Goal: Task Accomplishment & Management: Use online tool/utility

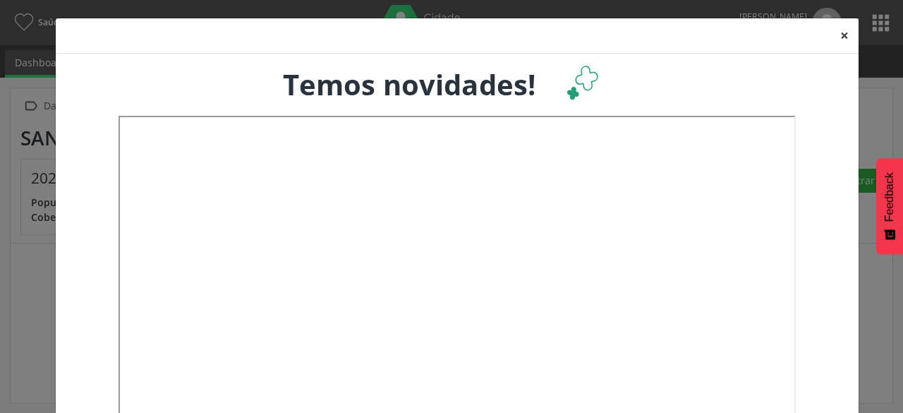
click at [837, 42] on button "×" at bounding box center [844, 35] width 28 height 35
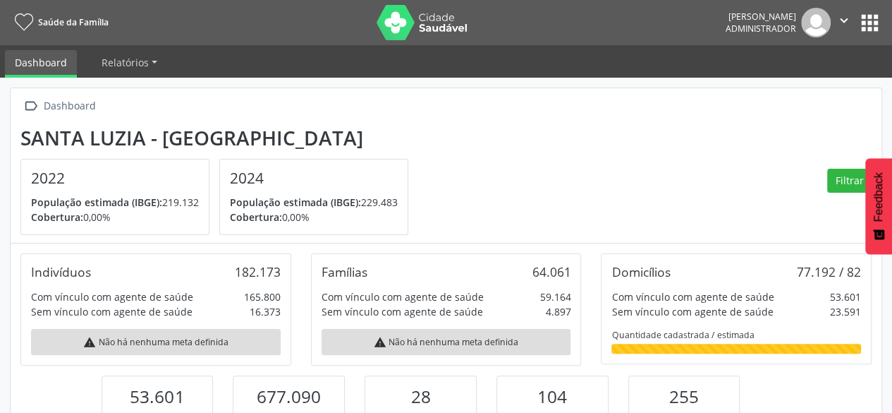
click at [869, 23] on button "apps" at bounding box center [870, 23] width 25 height 25
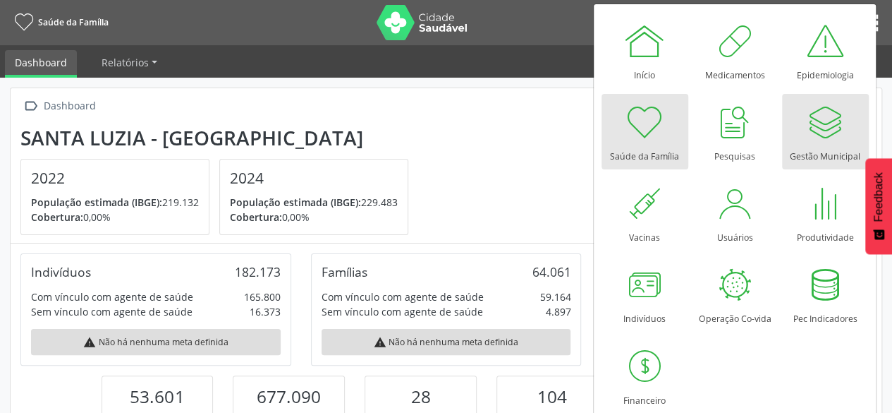
click at [841, 142] on div at bounding box center [825, 122] width 42 height 42
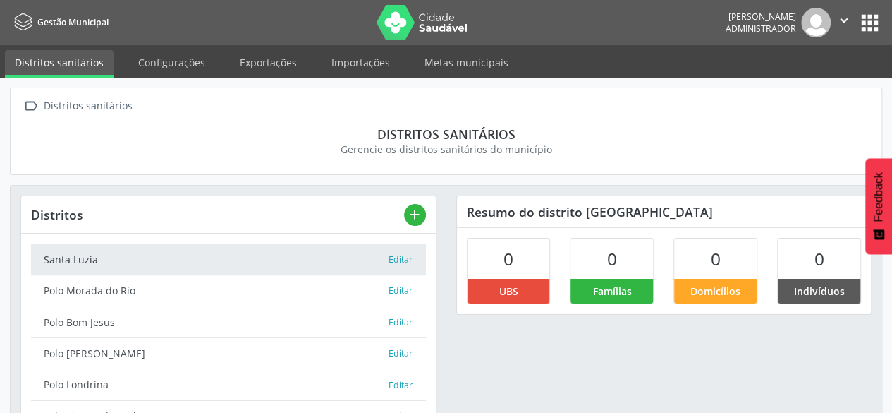
click at [866, 24] on button "apps" at bounding box center [870, 23] width 25 height 25
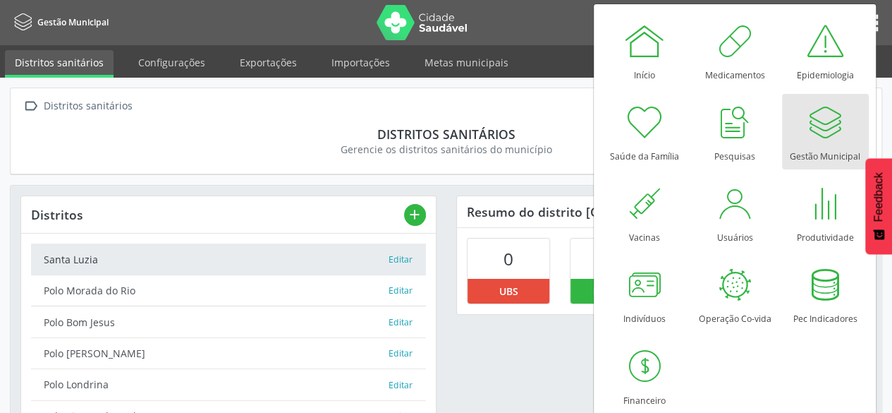
click at [812, 120] on div at bounding box center [825, 122] width 42 height 42
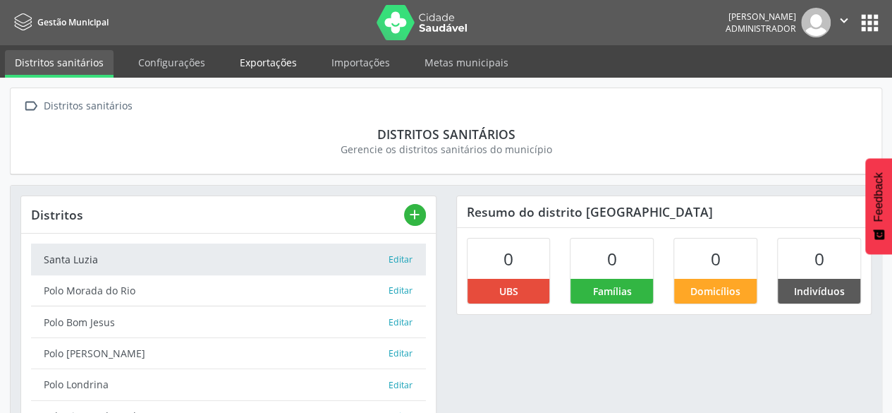
click at [264, 63] on link "Exportações" at bounding box center [268, 62] width 77 height 25
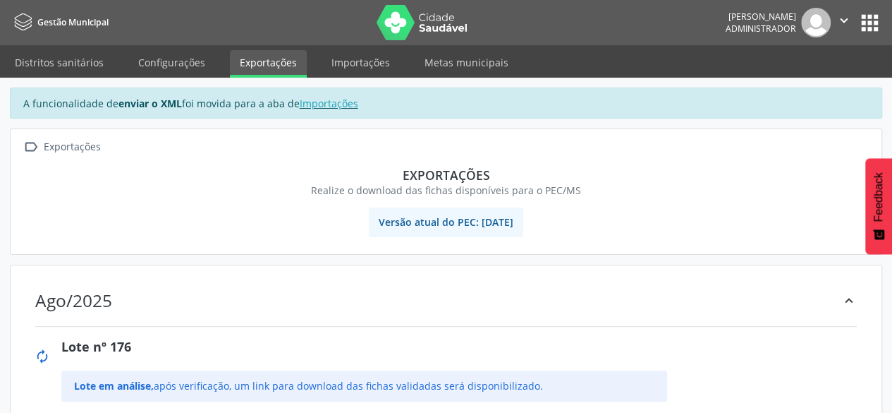
click at [864, 18] on button "apps" at bounding box center [870, 23] width 25 height 25
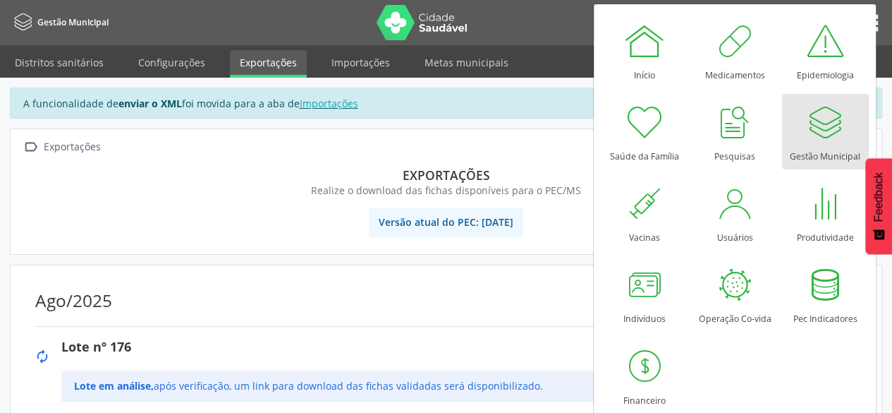
click at [818, 133] on div at bounding box center [825, 122] width 42 height 42
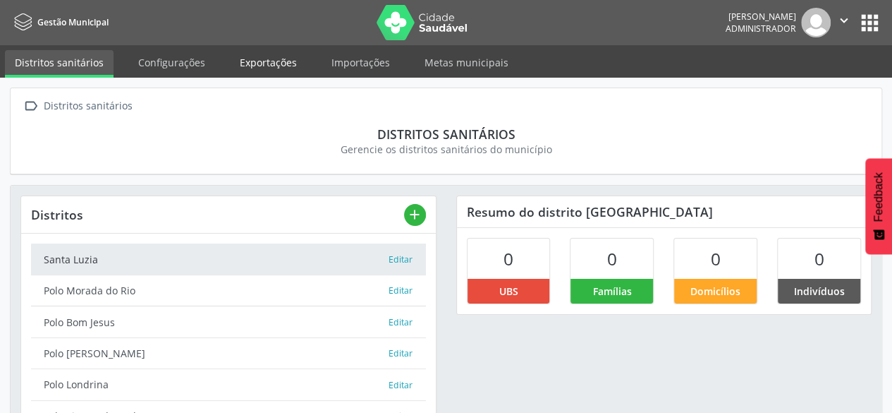
click at [271, 60] on link "Exportações" at bounding box center [268, 62] width 77 height 25
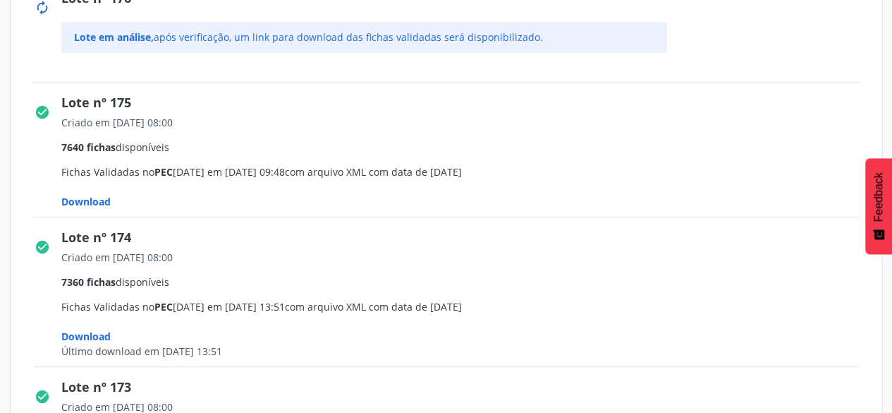
scroll to position [353, 0]
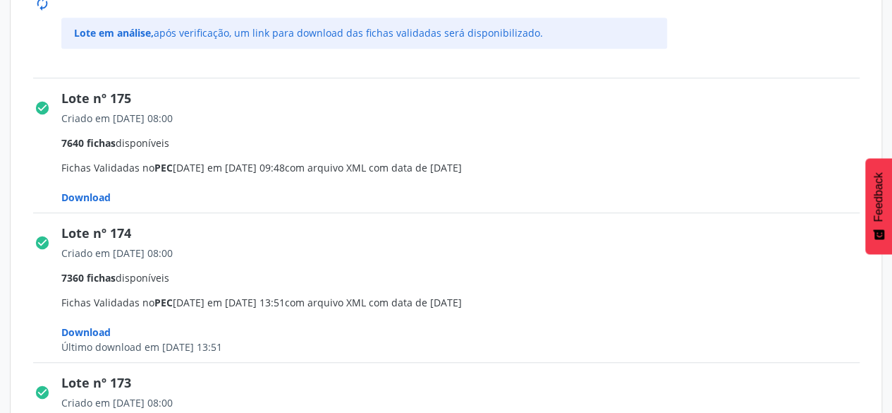
click at [102, 191] on span "Download" at bounding box center [85, 196] width 49 height 13
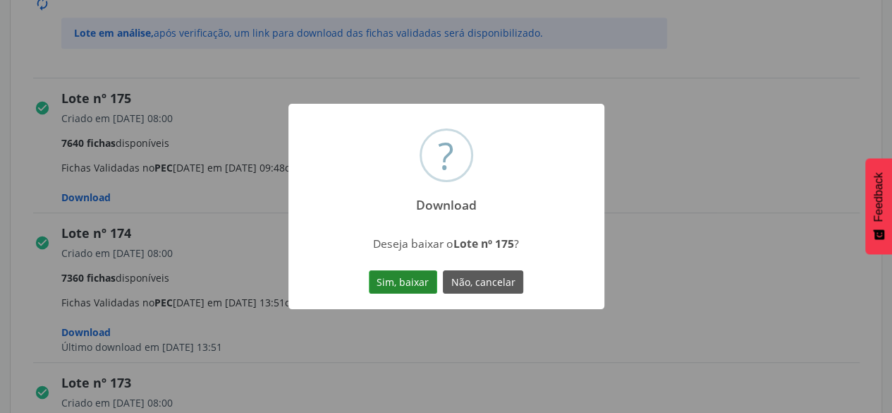
click at [406, 280] on button "Sim, baixar" at bounding box center [403, 282] width 68 height 24
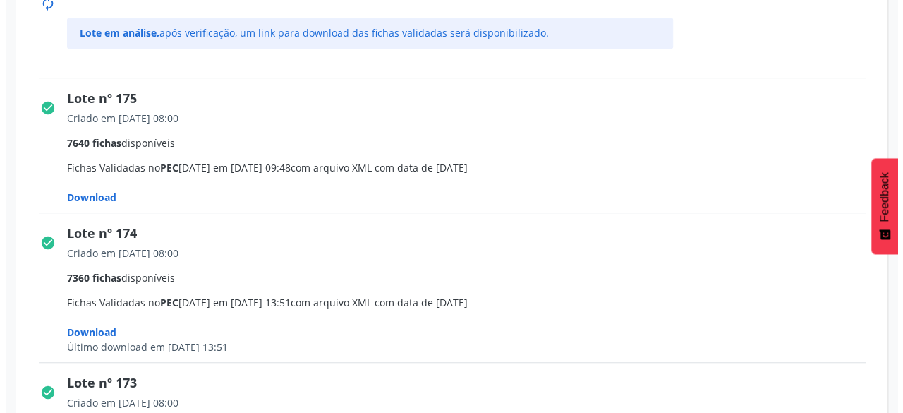
scroll to position [0, 0]
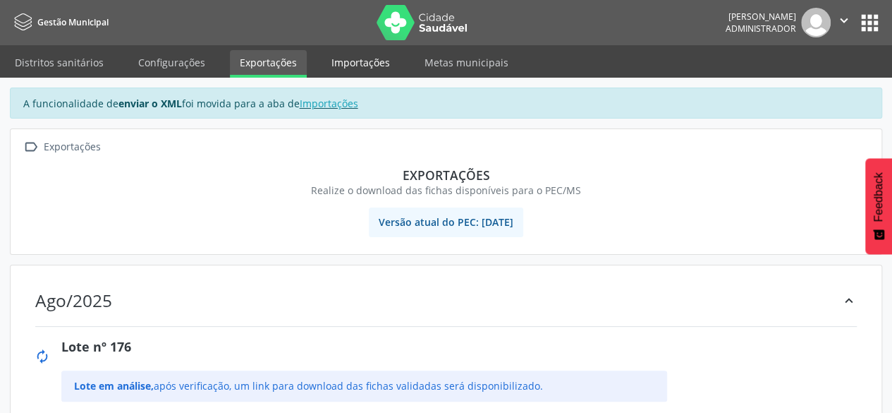
click at [360, 67] on link "Importações" at bounding box center [361, 62] width 78 height 25
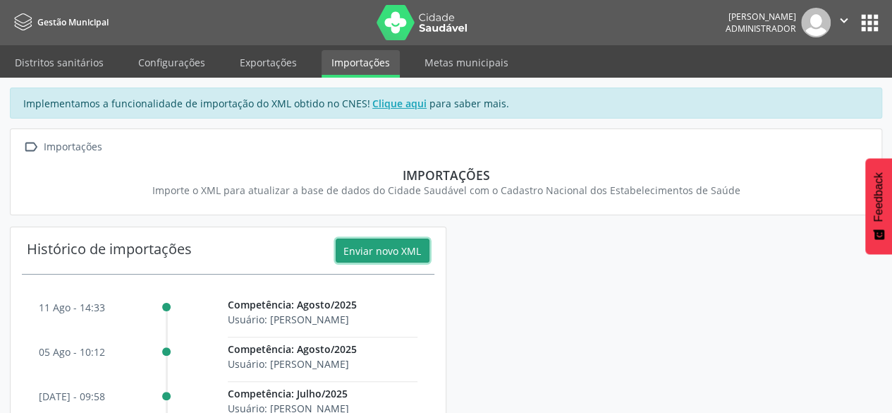
click at [378, 253] on button "Enviar novo XML" at bounding box center [383, 250] width 94 height 24
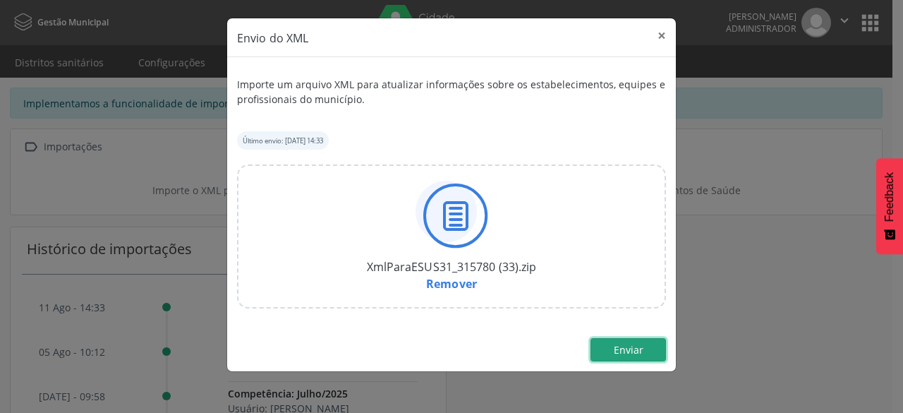
click at [621, 348] on span "Enviar" at bounding box center [629, 349] width 30 height 13
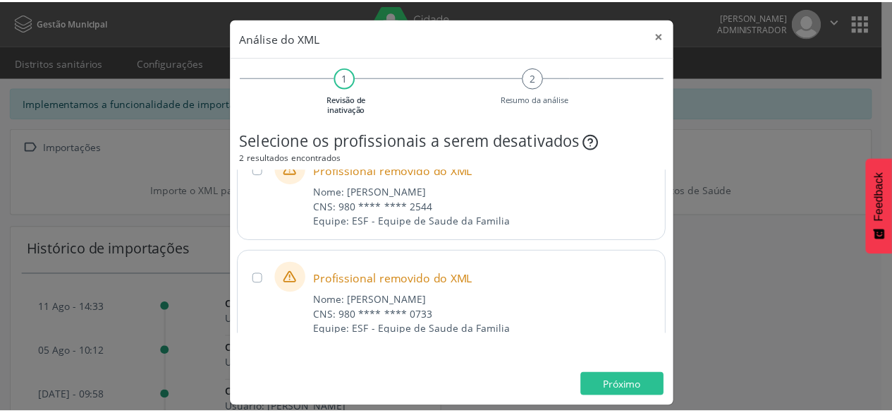
scroll to position [66, 0]
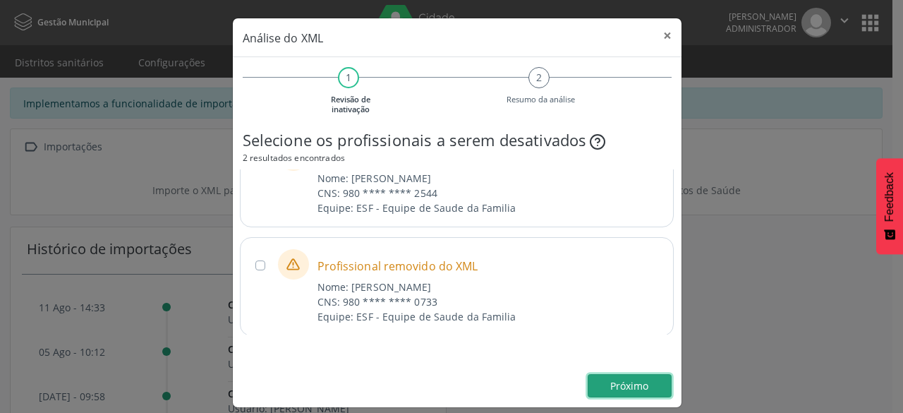
click at [625, 375] on button "Próximo" at bounding box center [630, 386] width 84 height 24
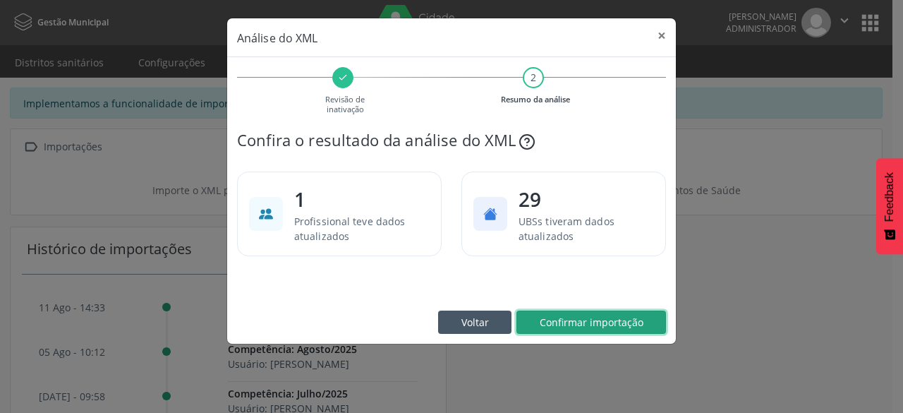
click at [624, 325] on span "Confirmar importação" at bounding box center [592, 321] width 104 height 13
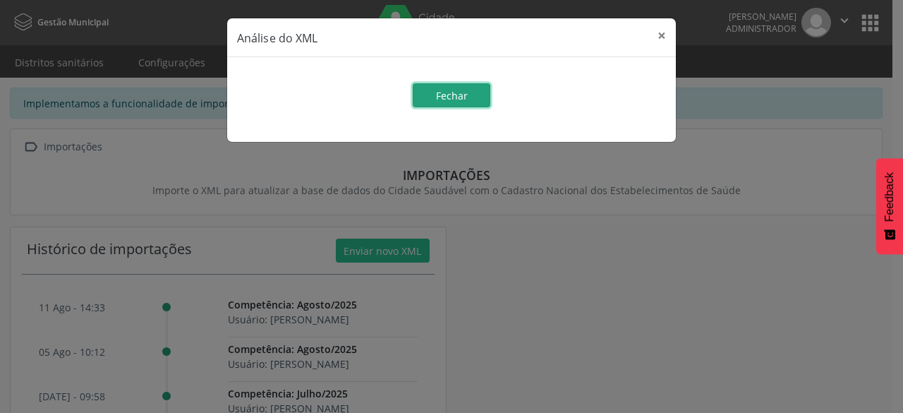
click at [477, 86] on button "Fechar" at bounding box center [452, 95] width 78 height 24
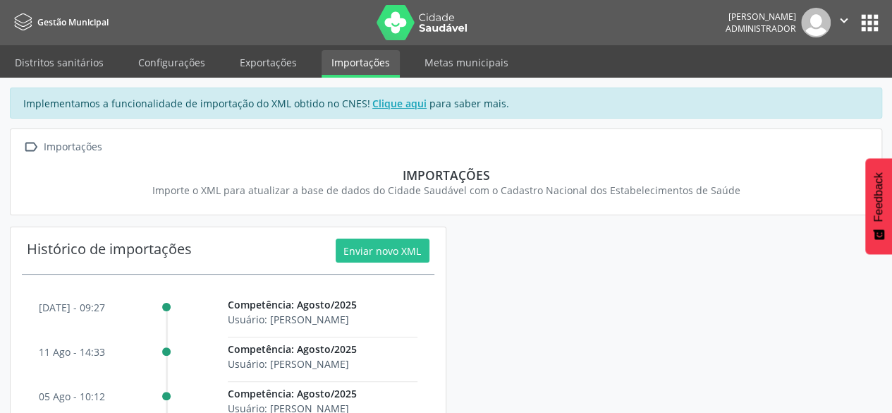
click at [870, 21] on button "apps" at bounding box center [870, 23] width 25 height 25
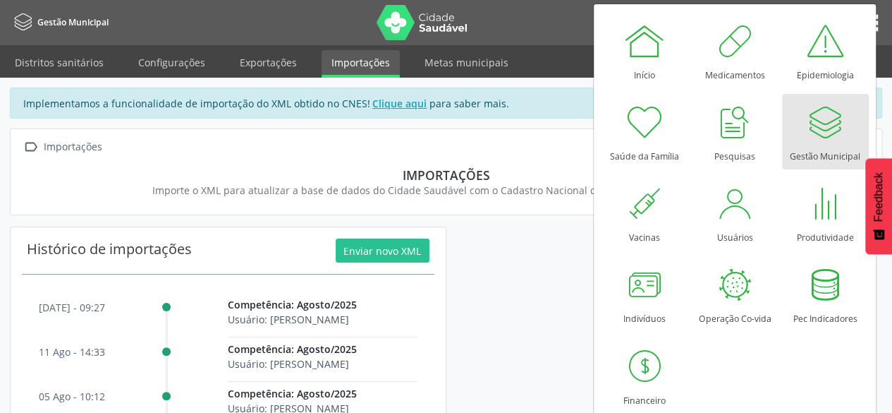
click at [827, 135] on div at bounding box center [825, 122] width 42 height 42
